Goal: Find specific page/section: Find specific page/section

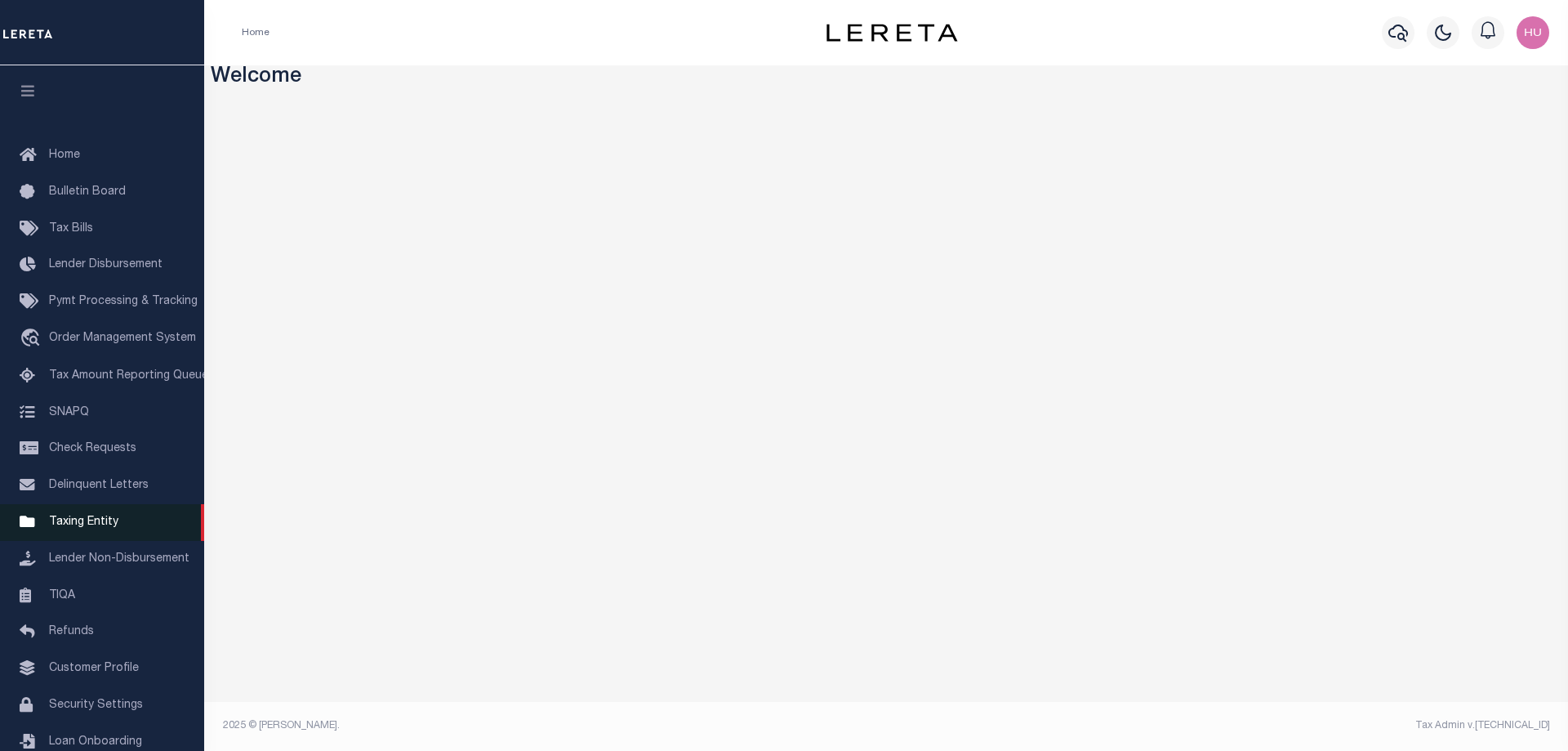
click at [92, 527] on span "Taxing Entity" at bounding box center [84, 522] width 70 height 11
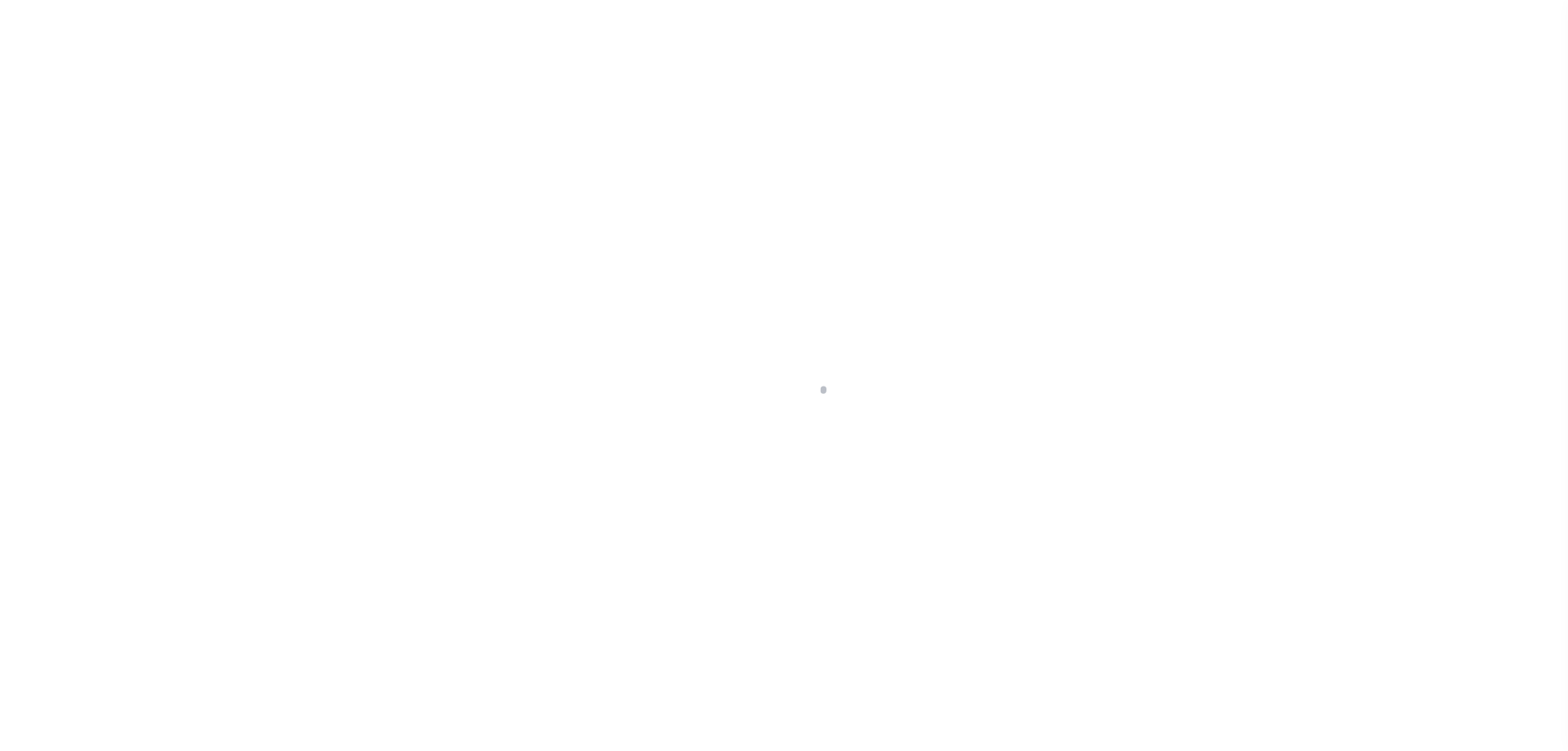
select select
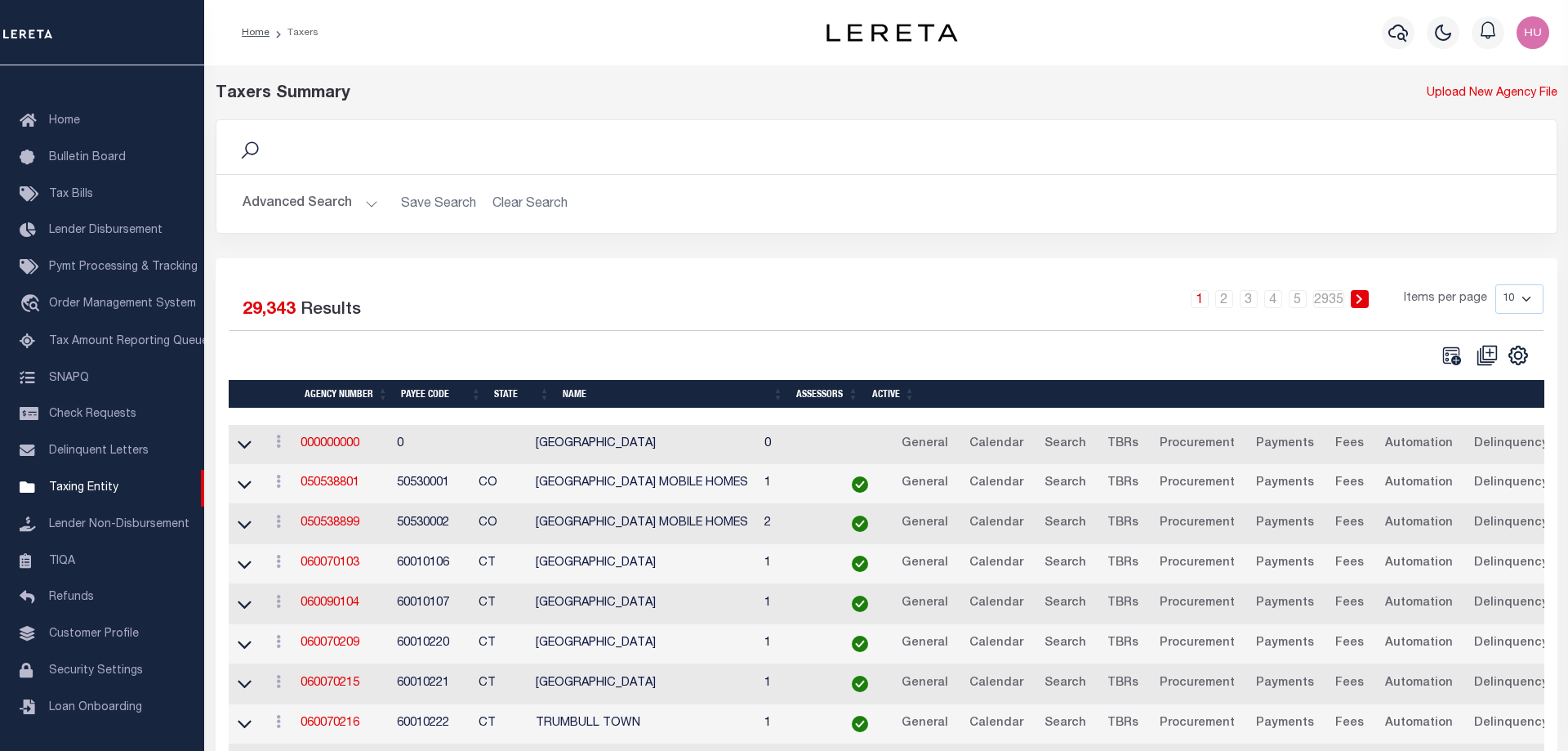
click at [324, 201] on button "Advanced Search" at bounding box center [310, 204] width 136 height 32
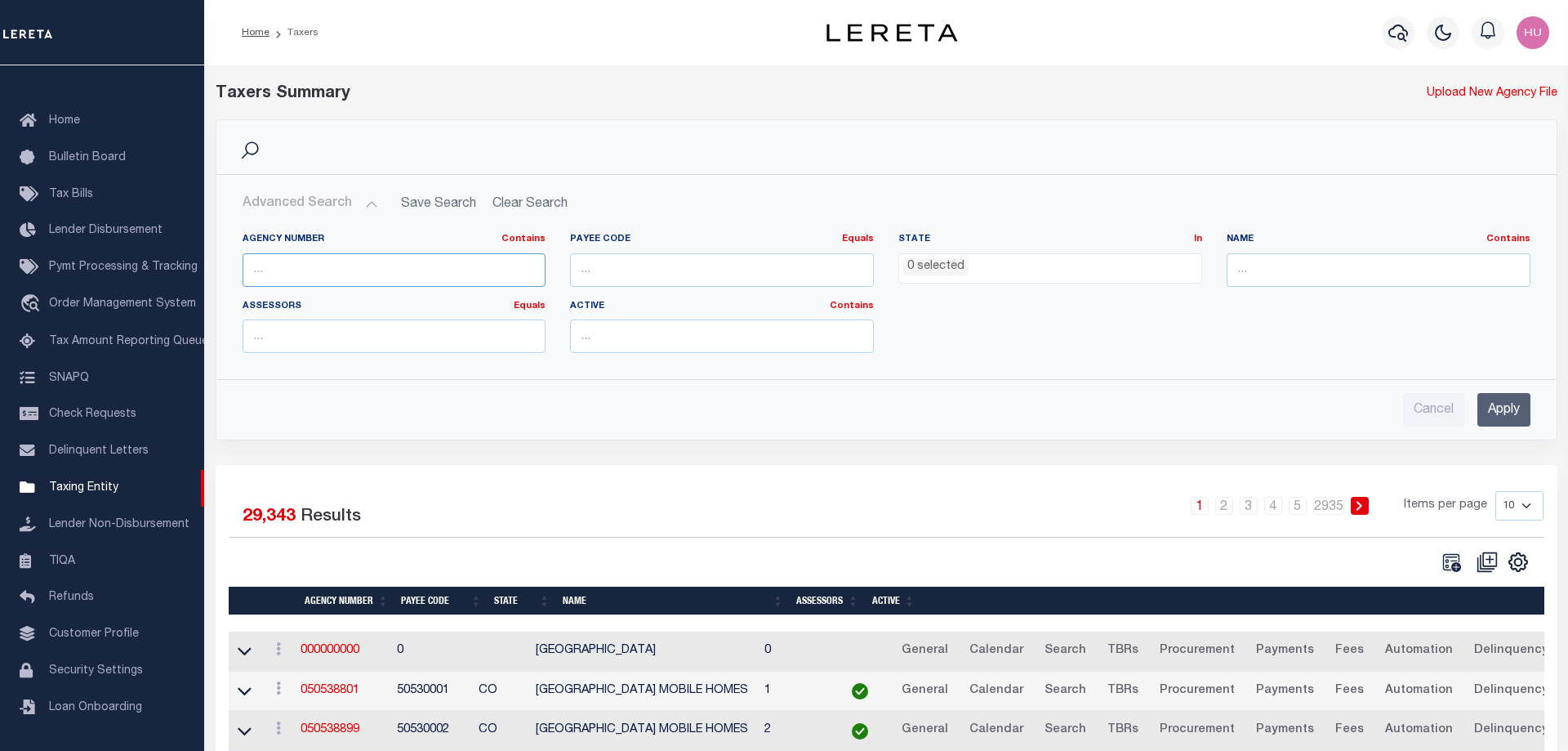
click at [292, 272] on input "text" at bounding box center [394, 270] width 304 height 34
paste input "060070218"
type input "060070218"
click at [1508, 403] on input "Apply" at bounding box center [1504, 410] width 53 height 34
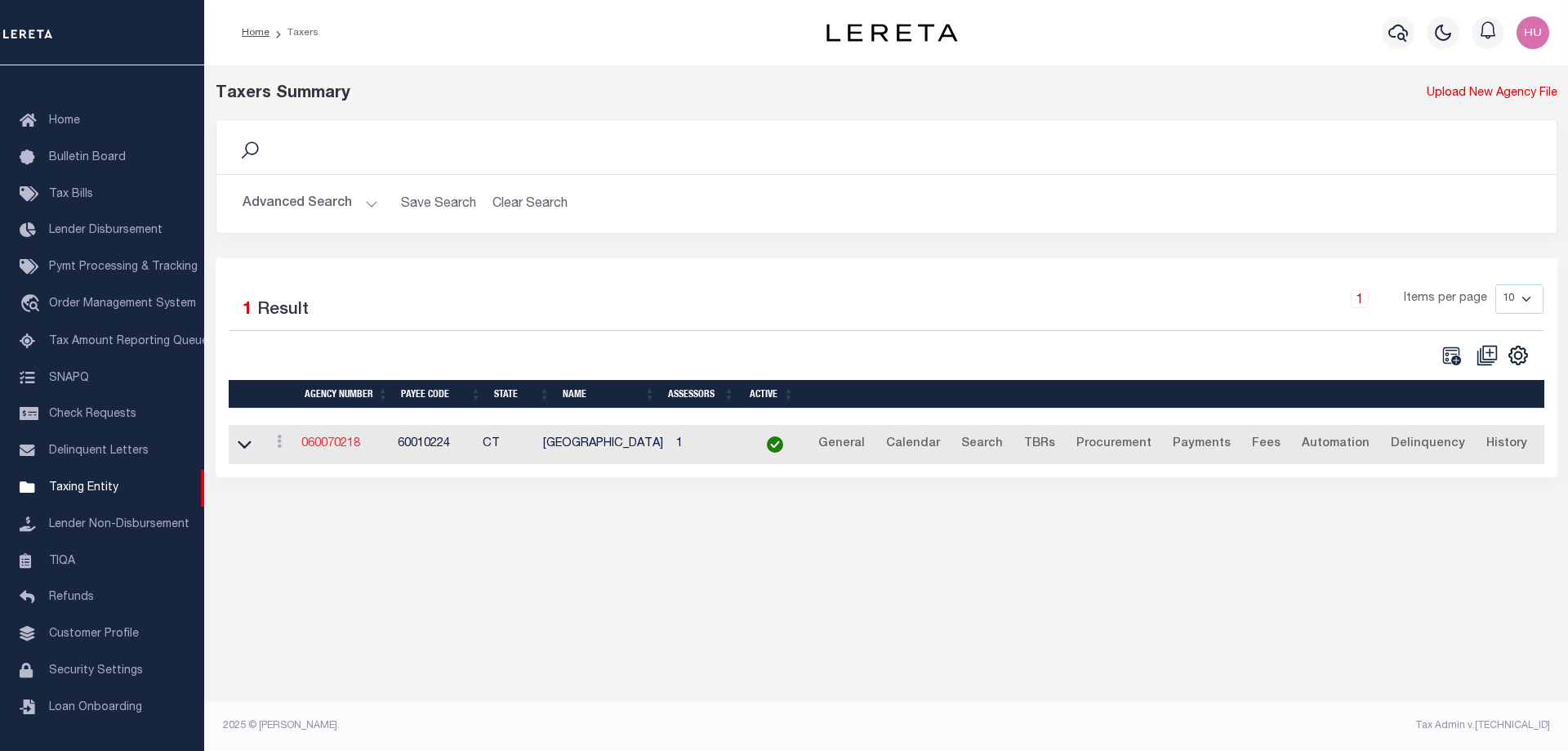
click at [330, 449] on link "060070218" at bounding box center [331, 443] width 58 height 11
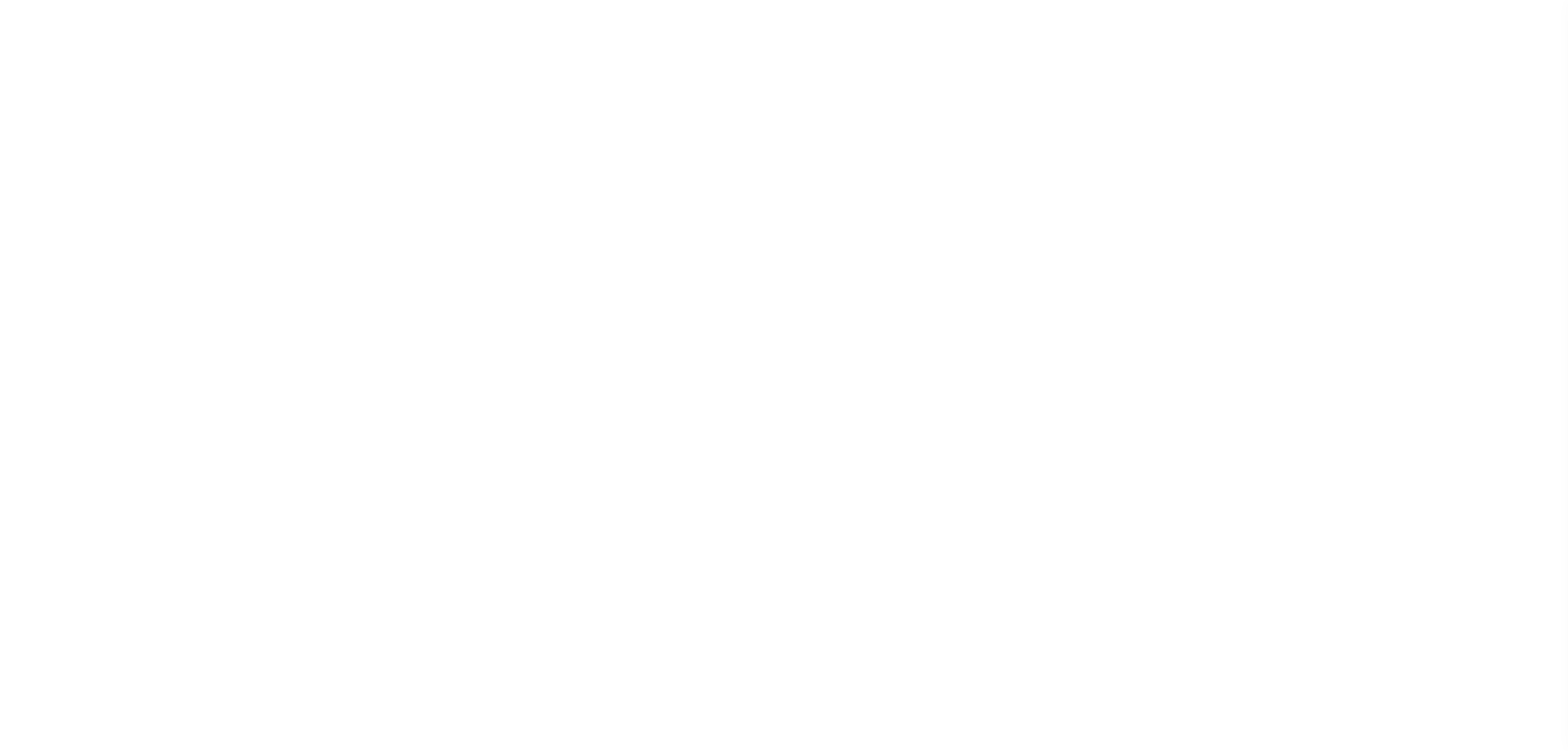
select select
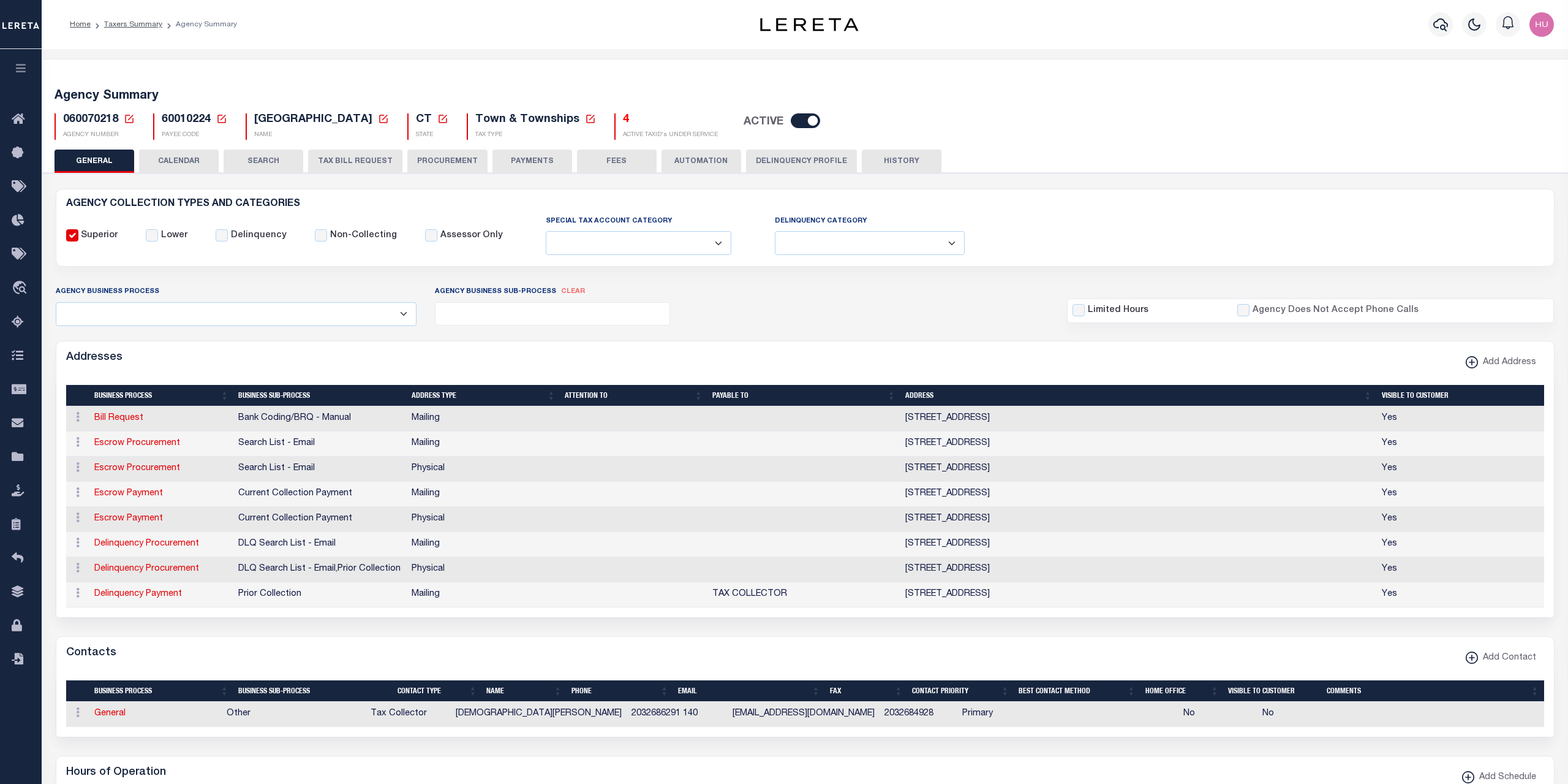
click at [190, 155] on button "CALENDAR" at bounding box center [179, 161] width 80 height 23
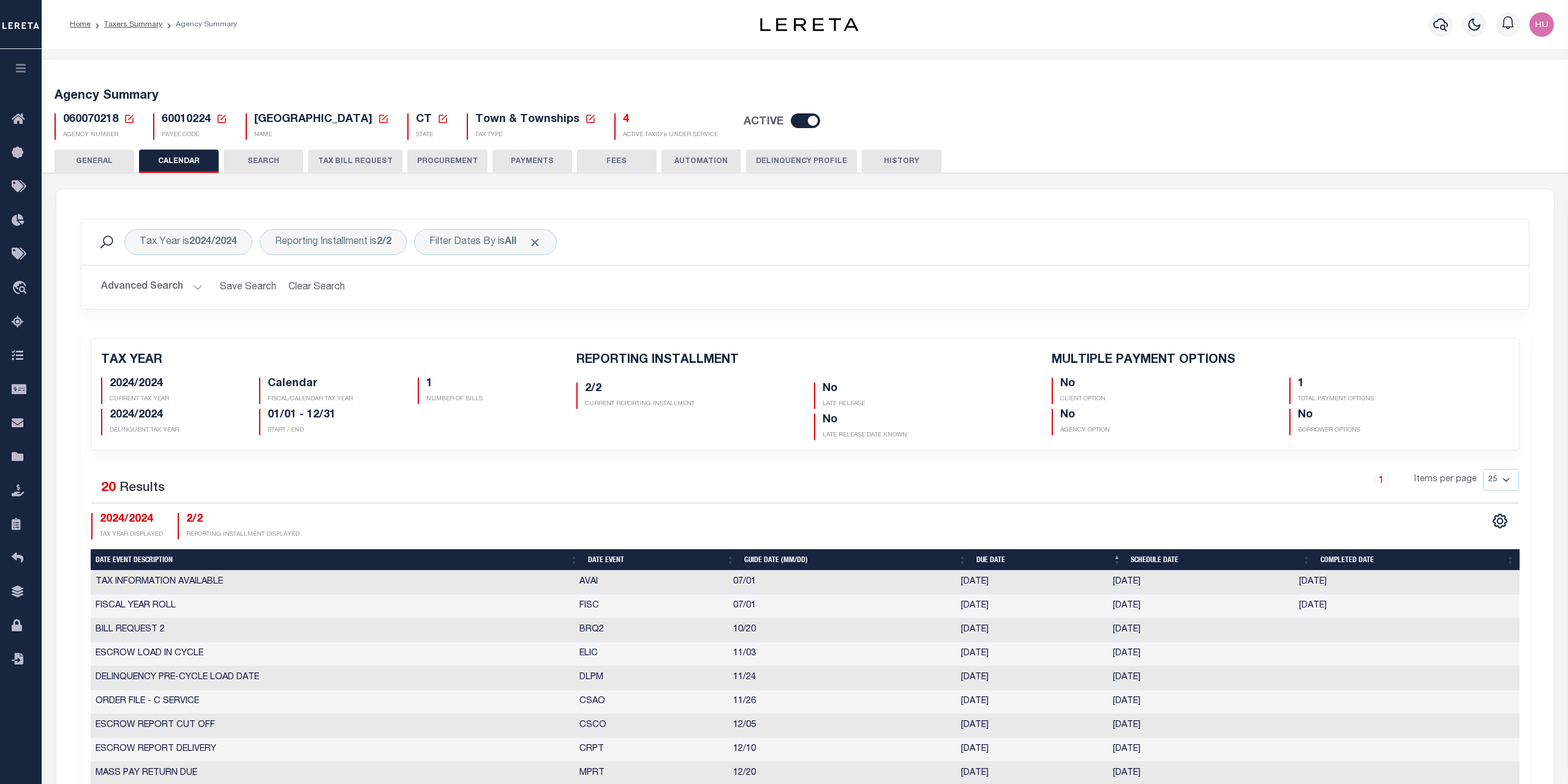
checkbox input "false"
type input "1"
click at [495, 245] on div "Filter Dates By is All" at bounding box center [485, 242] width 143 height 25
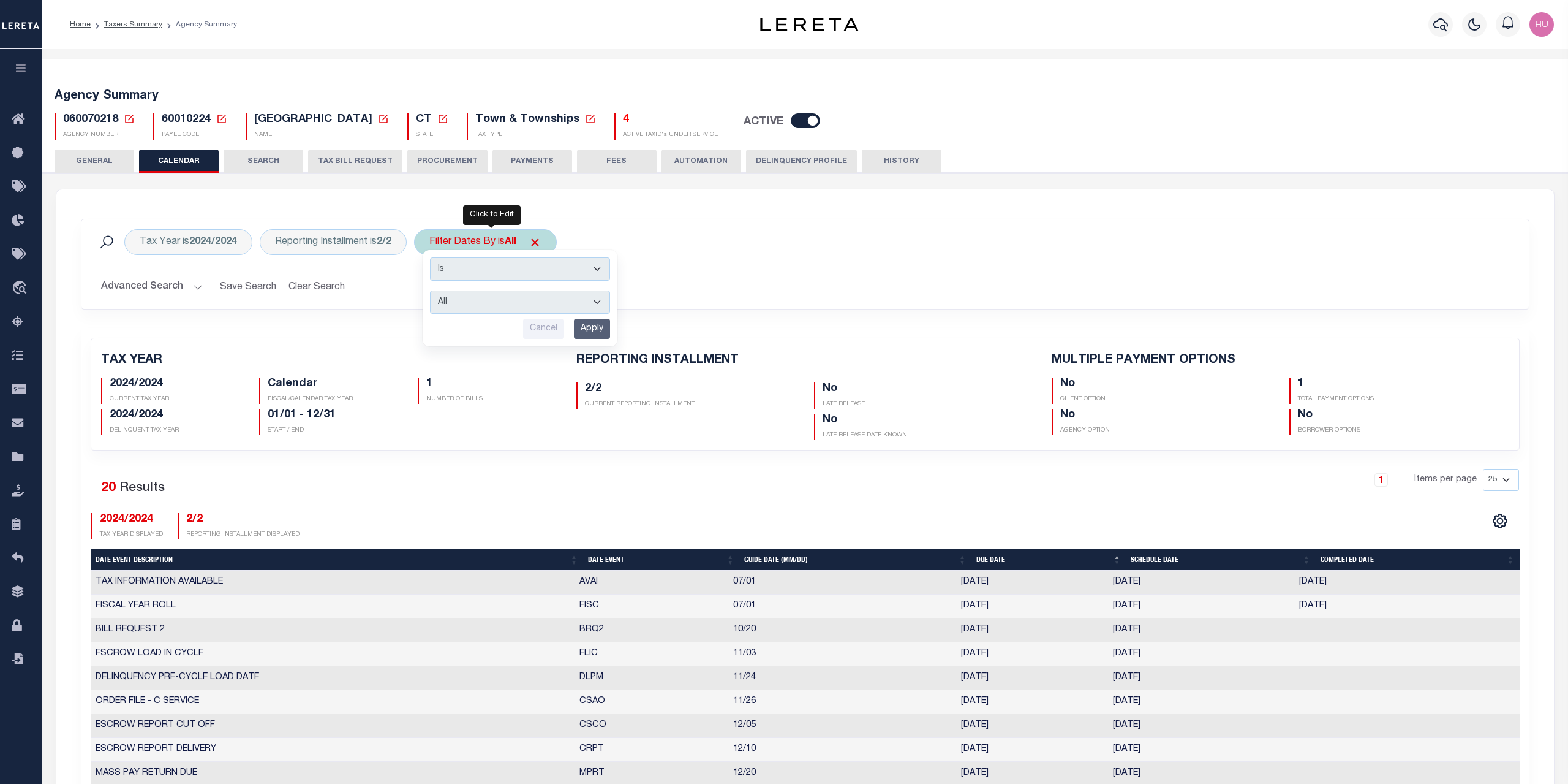
click at [430, 290] on select "Escrow Delinquency Customer Internal All" at bounding box center [520, 301] width 180 height 23
select select "2"
click option "Delinquency" at bounding box center [0, 0] width 0 height 0
click at [603, 328] on input "Apply" at bounding box center [591, 328] width 36 height 21
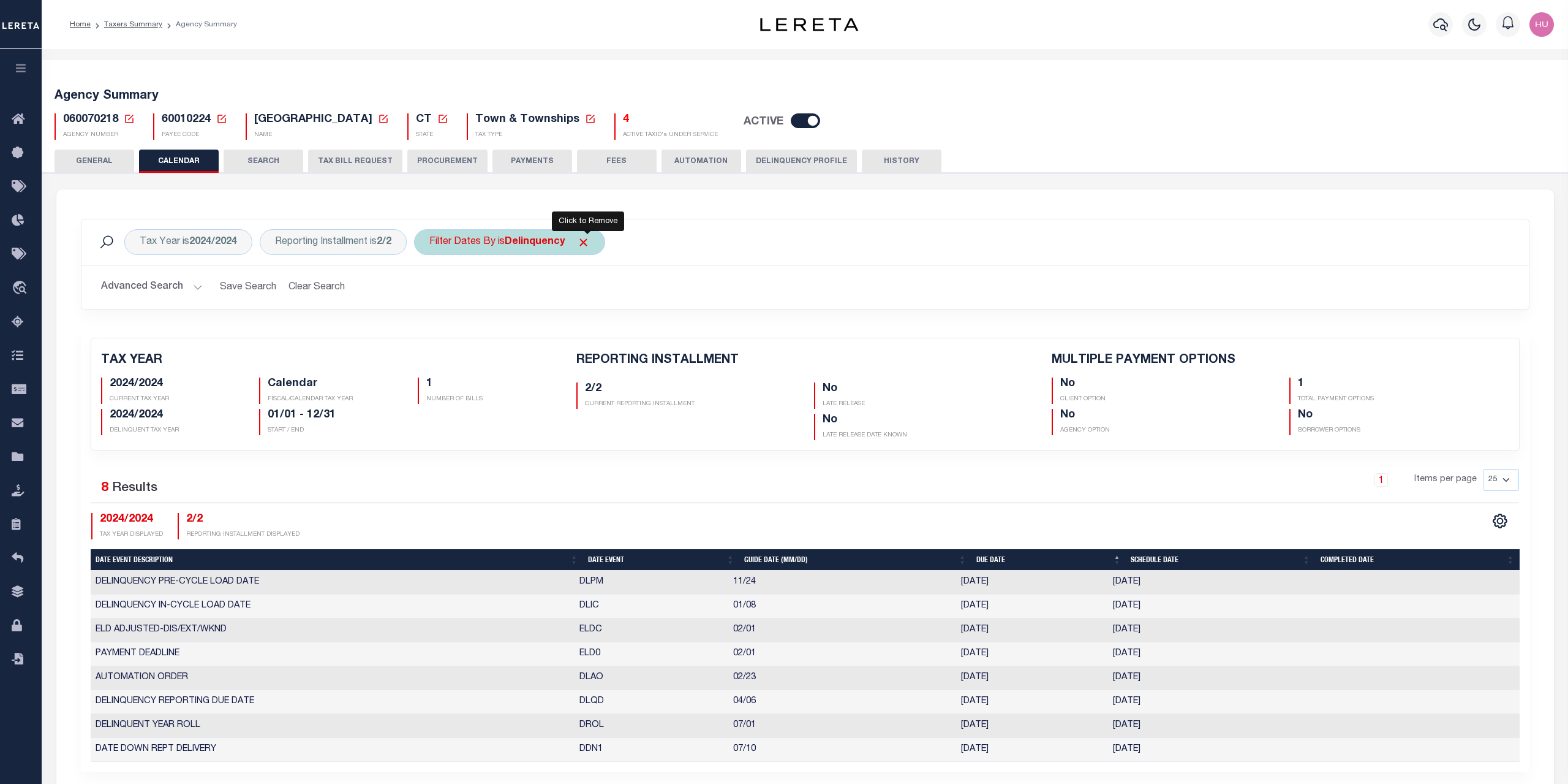
click at [586, 240] on span "Click to Remove" at bounding box center [583, 242] width 13 height 13
click at [736, 241] on div "Tax Year is 2024/2024 Reporting Installment is 2/2 Filter Dates By Search" at bounding box center [805, 242] width 1428 height 25
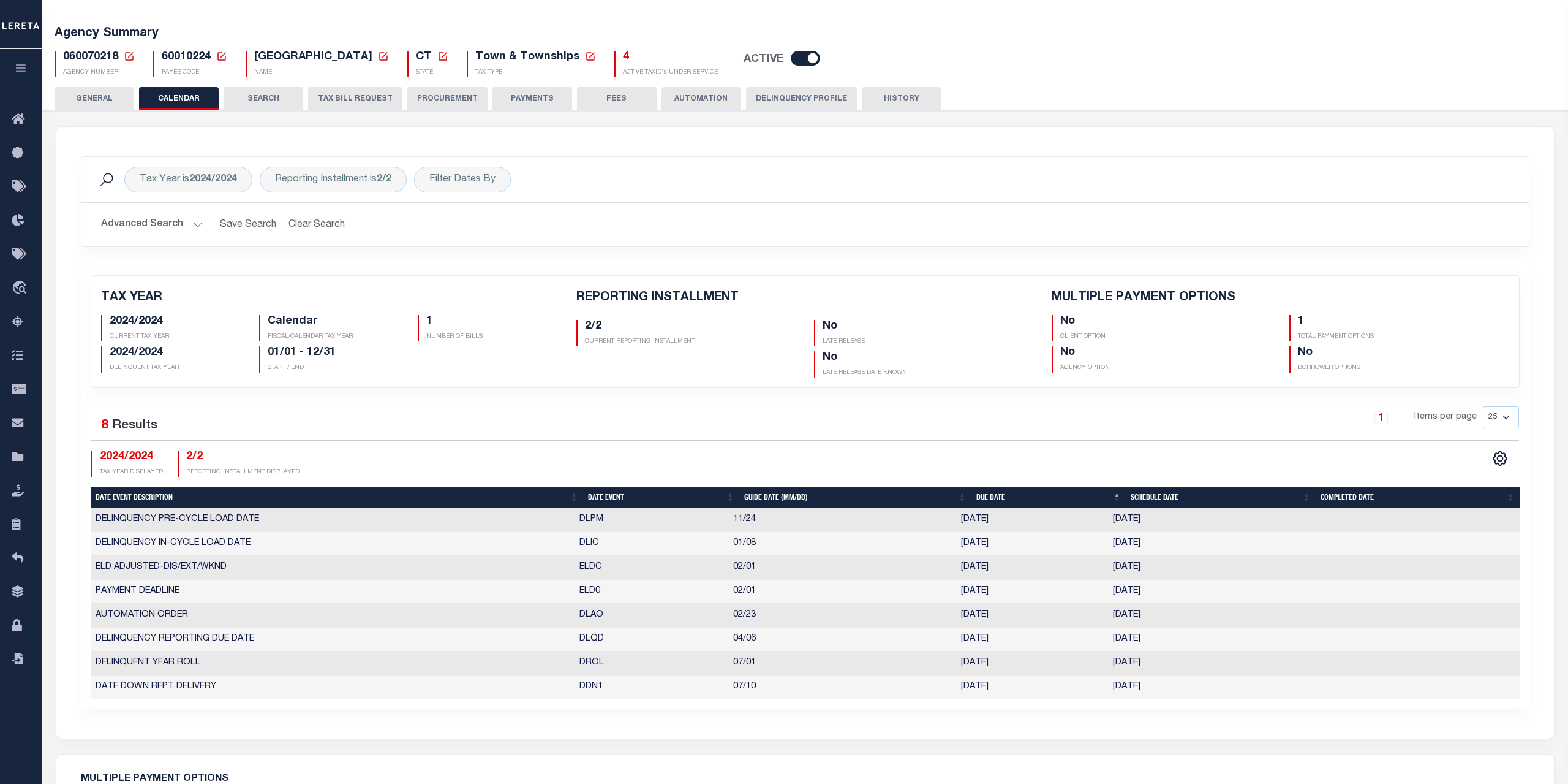
scroll to position [125, 0]
